Goal: Find specific page/section: Find specific page/section

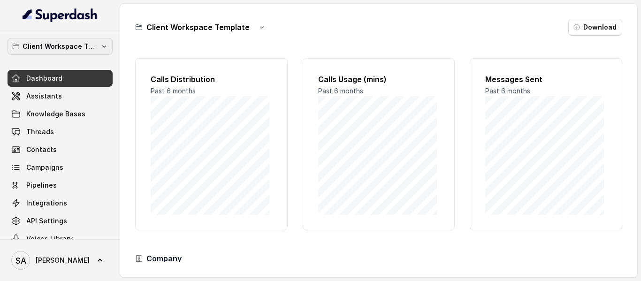
click at [92, 46] on button "Client Workspace Template" at bounding box center [60, 46] width 105 height 17
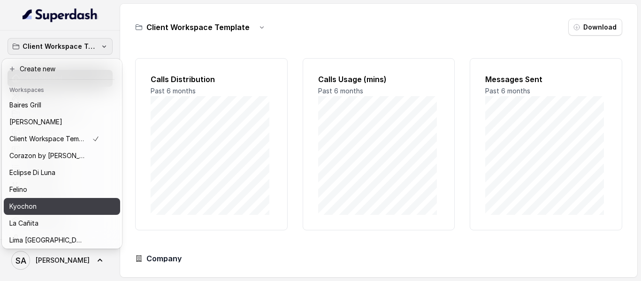
click at [45, 205] on div "Kyochon" at bounding box center [54, 206] width 90 height 11
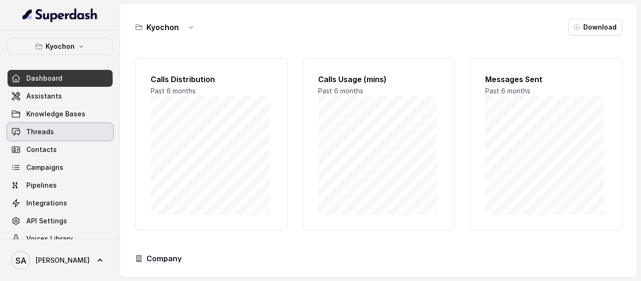
click at [41, 138] on link "Threads" at bounding box center [60, 131] width 105 height 17
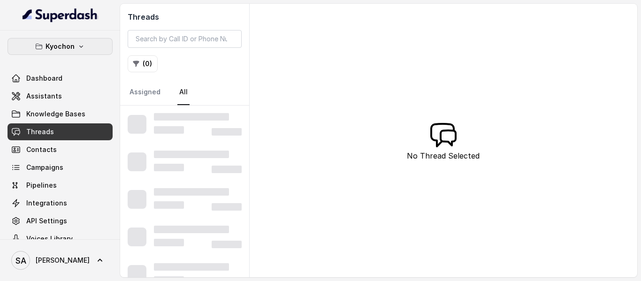
click at [77, 43] on icon "button" at bounding box center [81, 47] width 8 height 8
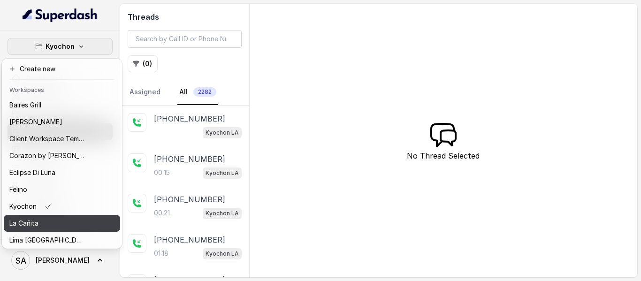
click at [41, 222] on div "La Cañita" at bounding box center [46, 223] width 75 height 11
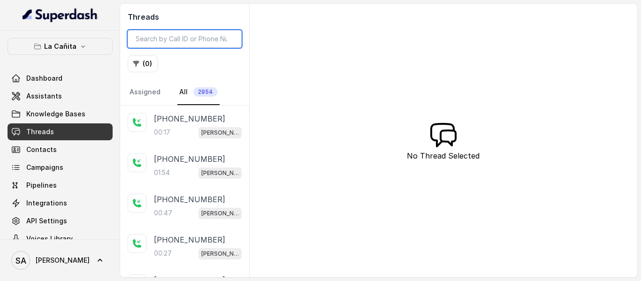
click at [177, 34] on input "search" at bounding box center [185, 39] width 114 height 18
click at [169, 45] on input "search" at bounding box center [185, 39] width 114 height 18
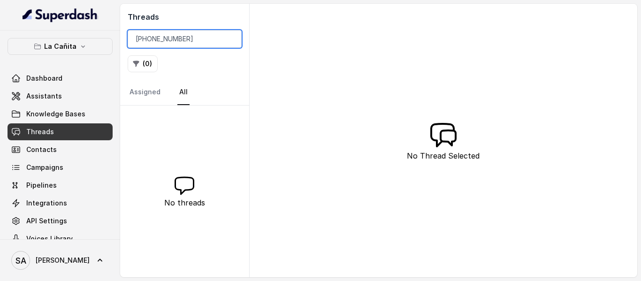
drag, startPoint x: 166, startPoint y: 39, endPoint x: 91, endPoint y: 33, distance: 75.8
click at [91, 33] on div "La Cañita Dashboard Assistants Knowledge Bases Threads Contacts Campaigns Pipel…" at bounding box center [320, 140] width 641 height 281
type input "4764"
